Goal: Task Accomplishment & Management: Use online tool/utility

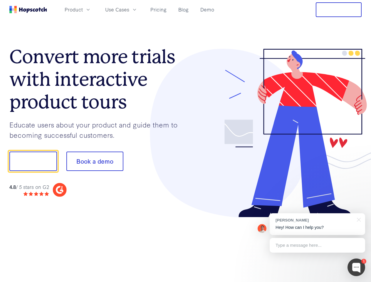
click at [186, 141] on div at bounding box center [274, 133] width 176 height 169
click at [83, 9] on span "Product" at bounding box center [74, 9] width 18 height 7
click at [129, 9] on span "Use Cases" at bounding box center [117, 9] width 24 height 7
click at [339, 10] on button "Free Trial" at bounding box center [339, 9] width 46 height 15
click at [33, 161] on button "Show me!" at bounding box center [33, 161] width 48 height 19
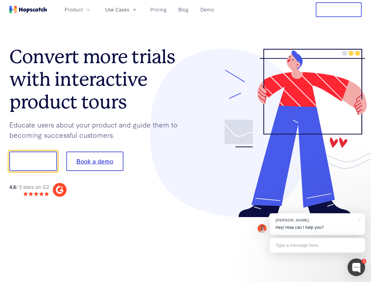
click at [95, 161] on button "Book a demo" at bounding box center [94, 161] width 57 height 19
click at [357, 268] on div at bounding box center [357, 268] width 18 height 18
click at [318, 224] on div "[PERSON_NAME] Hey! How can I help you?" at bounding box center [318, 224] width 96 height 22
click at [358, 219] on div at bounding box center [358, 219] width 15 height 12
click at [318, 245] on div "Type a message here..." at bounding box center [318, 245] width 96 height 15
